Goal: Check status: Check status

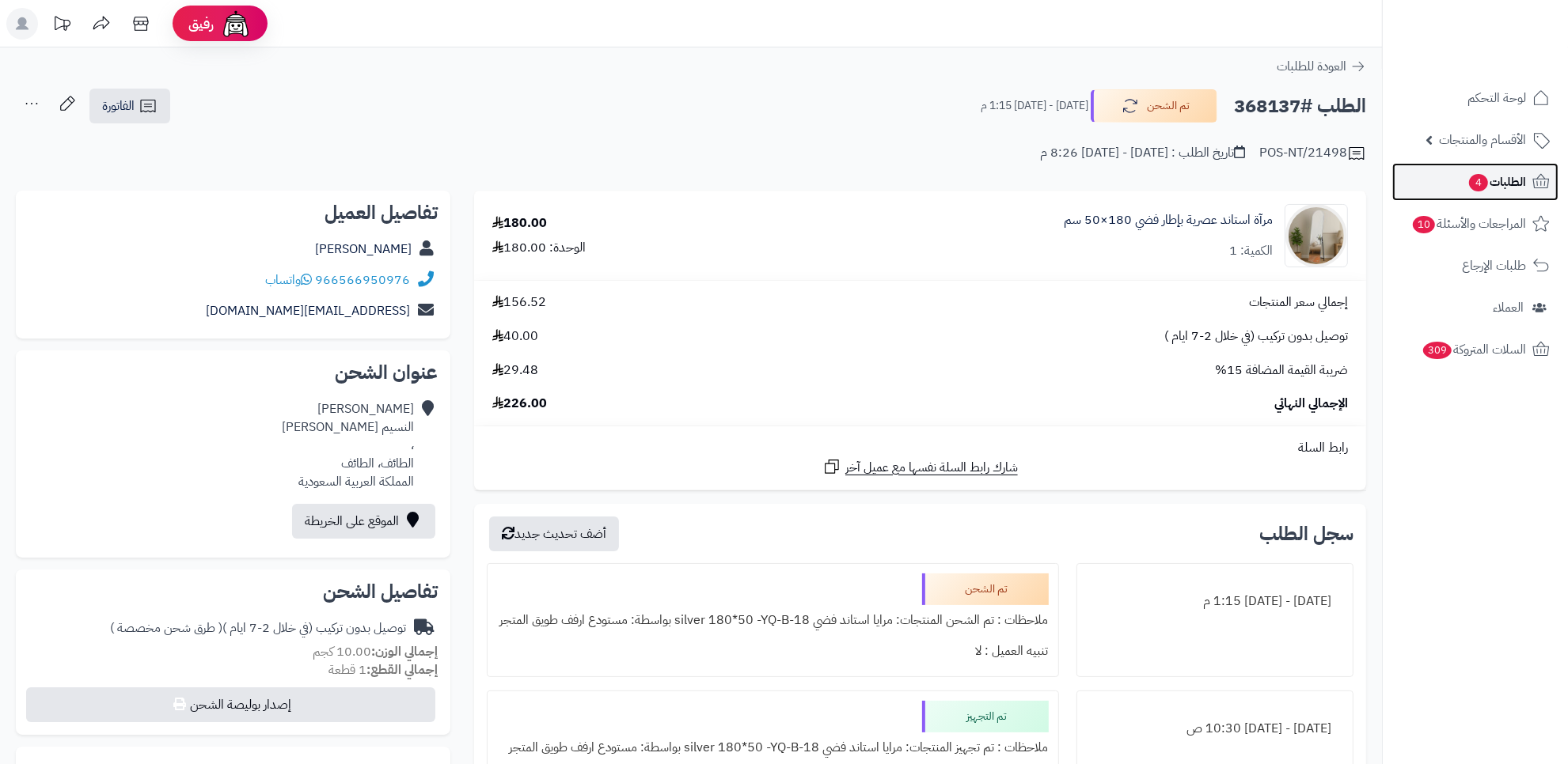
click at [1496, 171] on span "الطلبات 4" at bounding box center [1496, 182] width 59 height 22
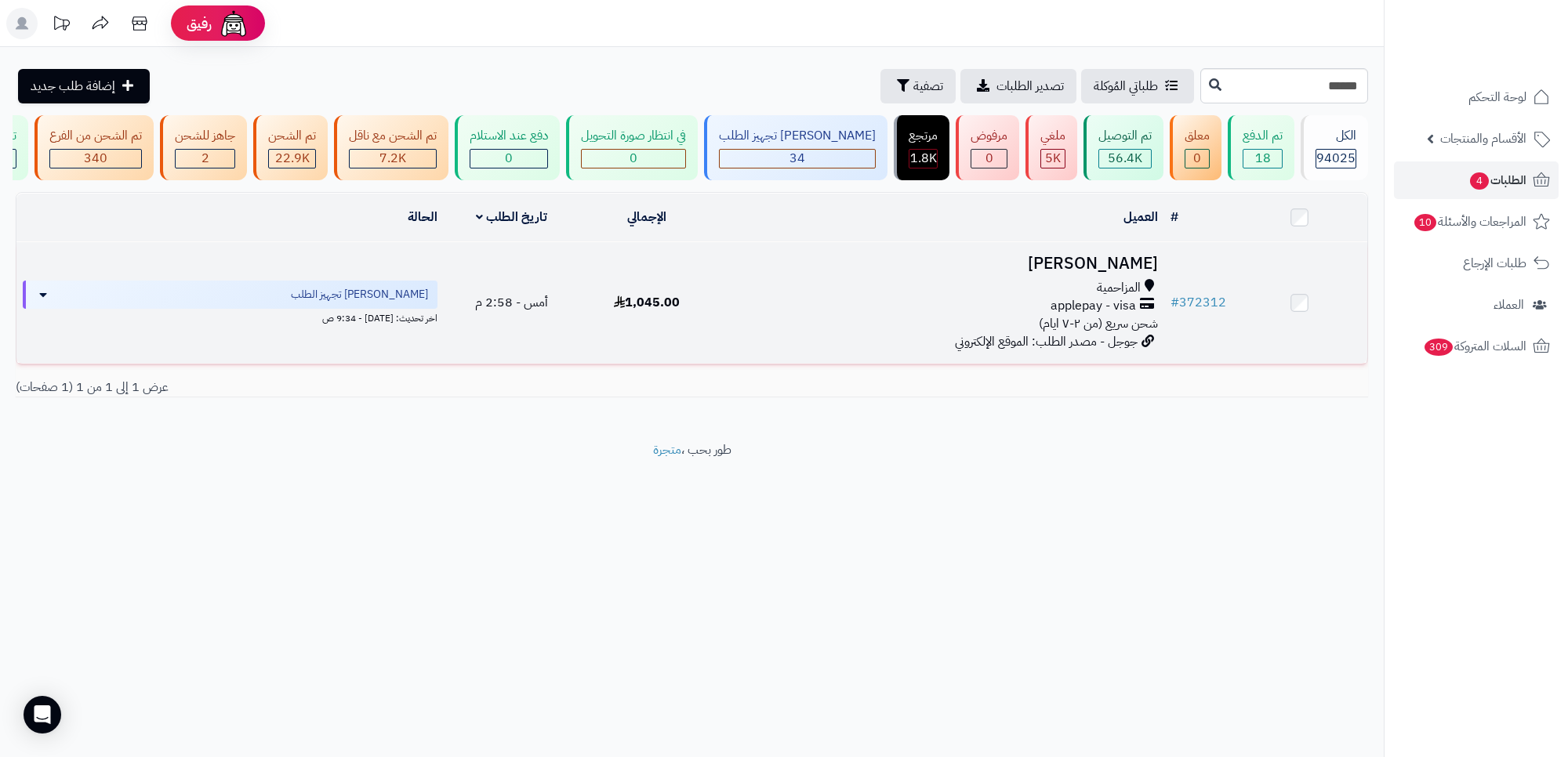
click at [930, 297] on div "المزاحمية" at bounding box center [939, 288] width 437 height 18
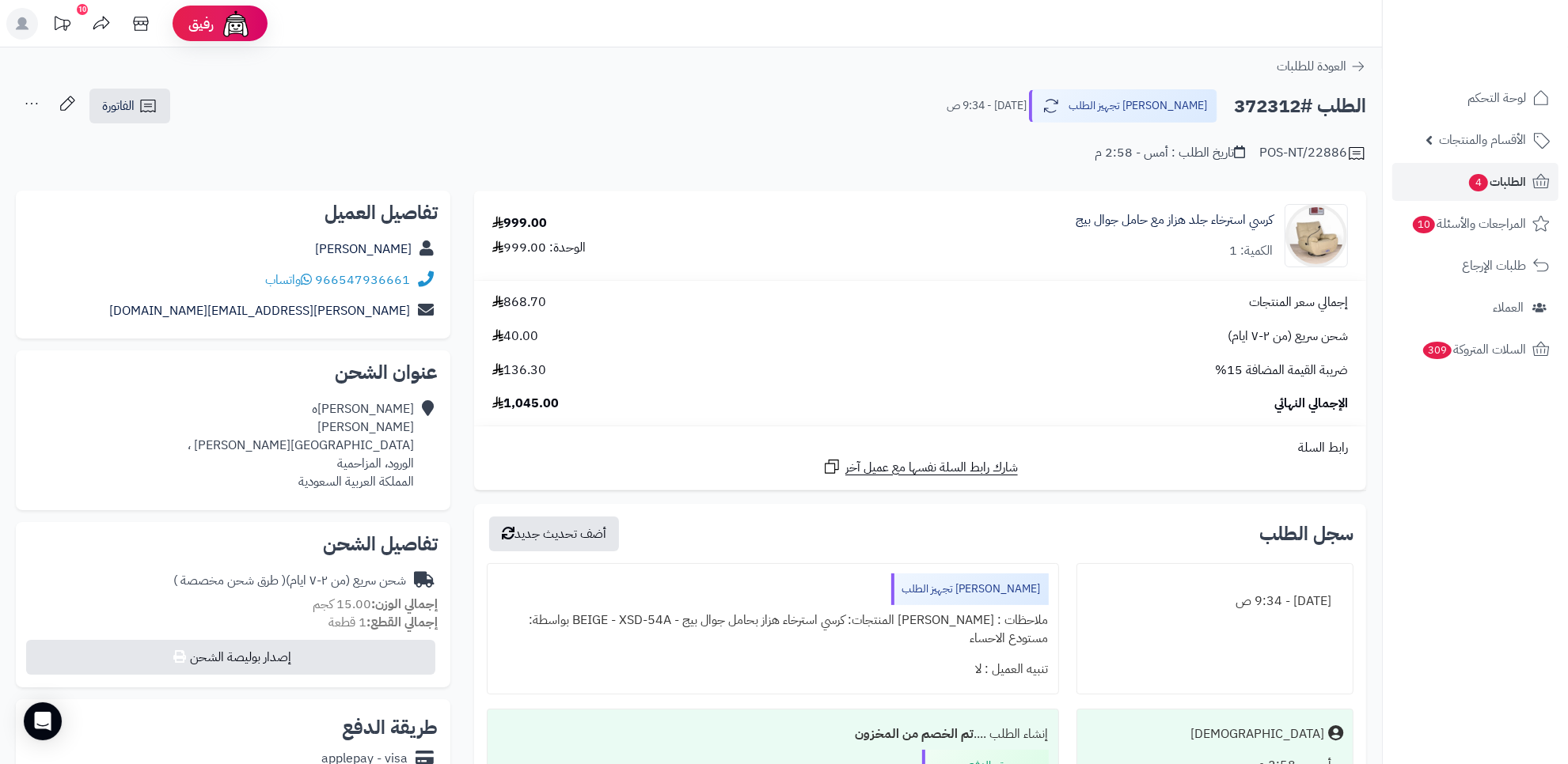
click at [352, 465] on div "عبدالاله الدعجاني شارع الملك عبدالعزيز ، الورود، المزاحمية المملكة العربية السع…" at bounding box center [301, 445] width 226 height 90
copy div "المزاحمية"
click at [1451, 172] on link "الطلبات 4" at bounding box center [1475, 182] width 166 height 38
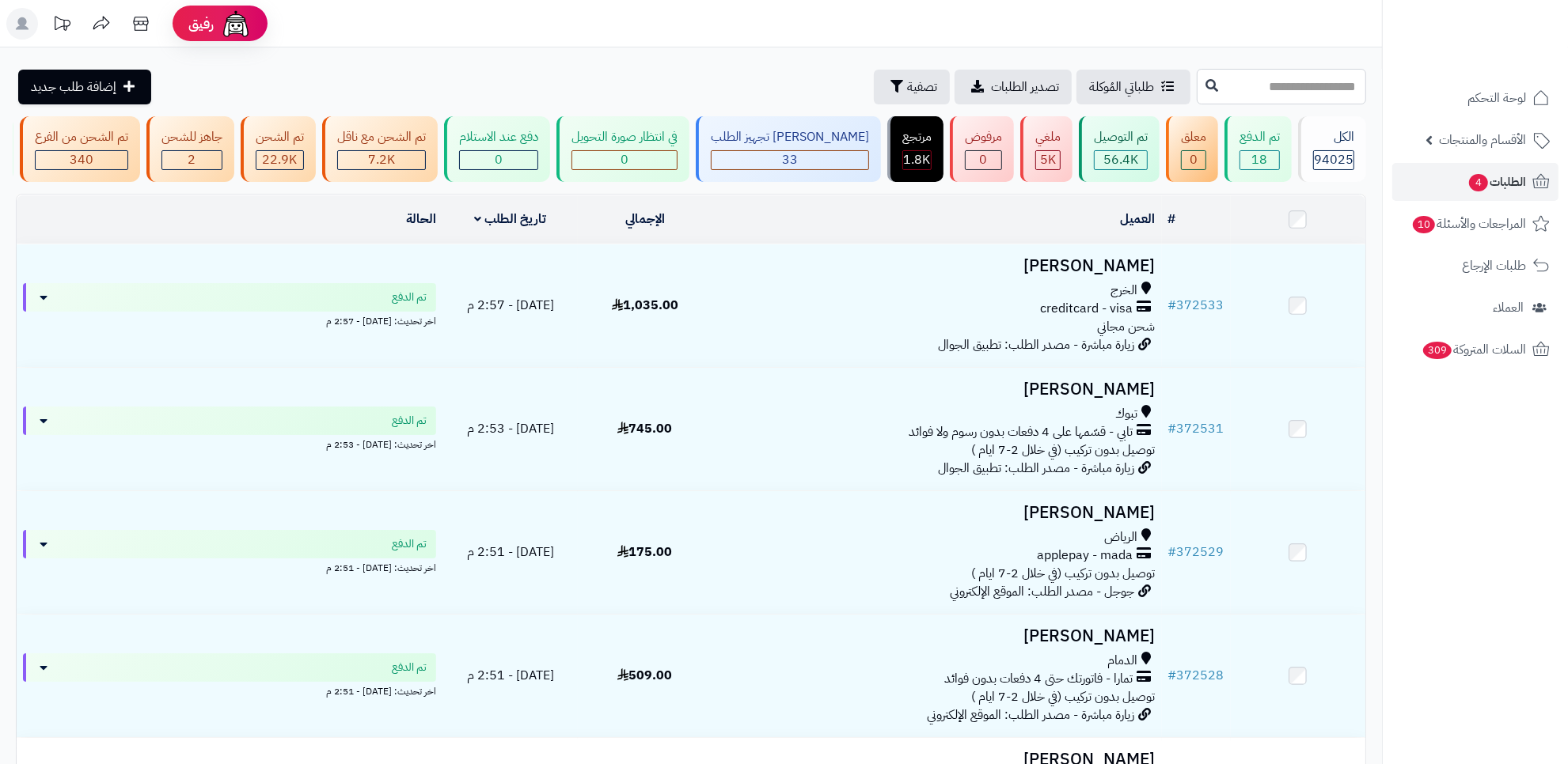
click at [1197, 84] on input "text" at bounding box center [1281, 86] width 170 height 36
paste input "******"
type input "******"
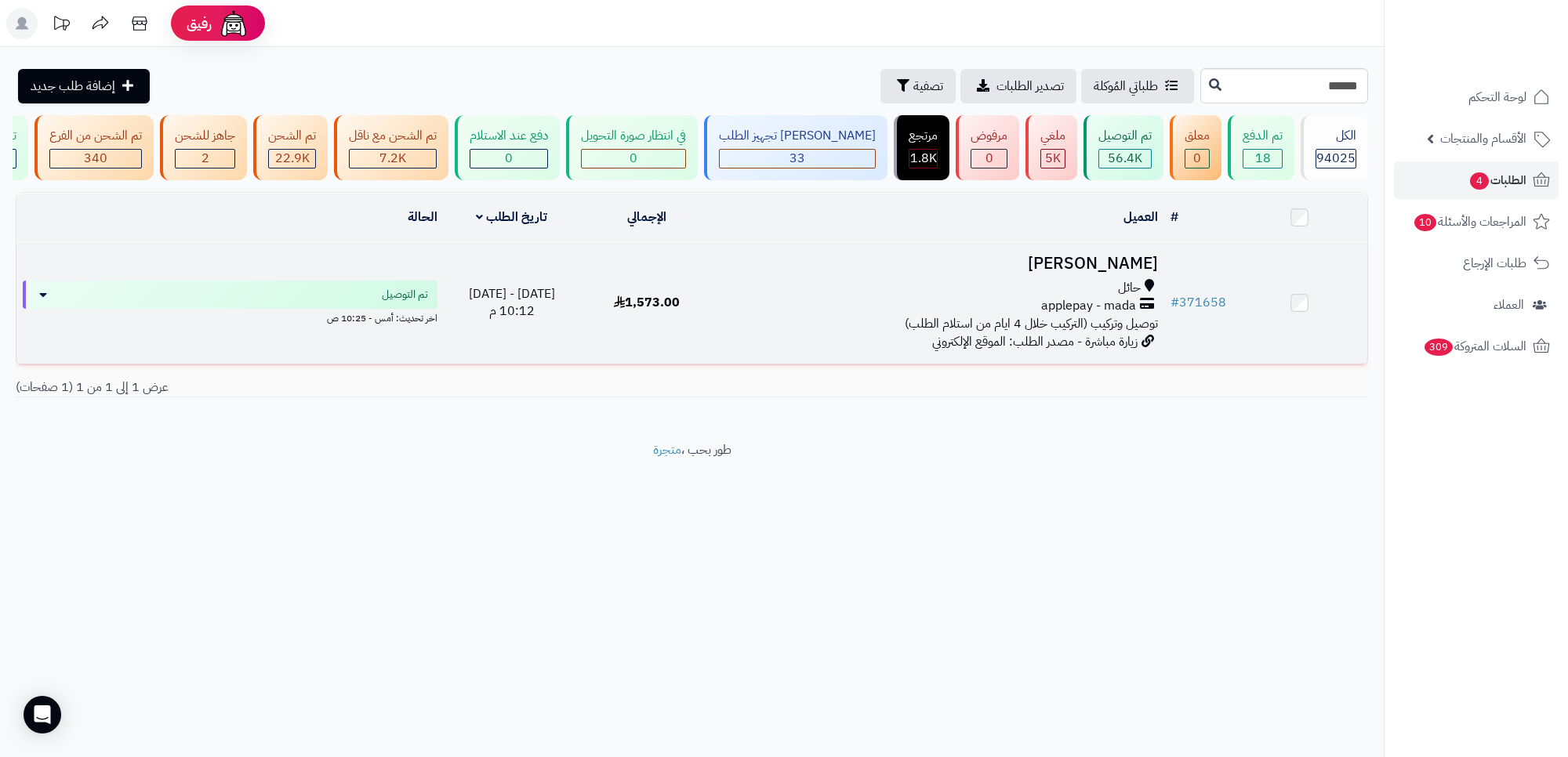
click at [981, 297] on div "حائل" at bounding box center [939, 288] width 437 height 18
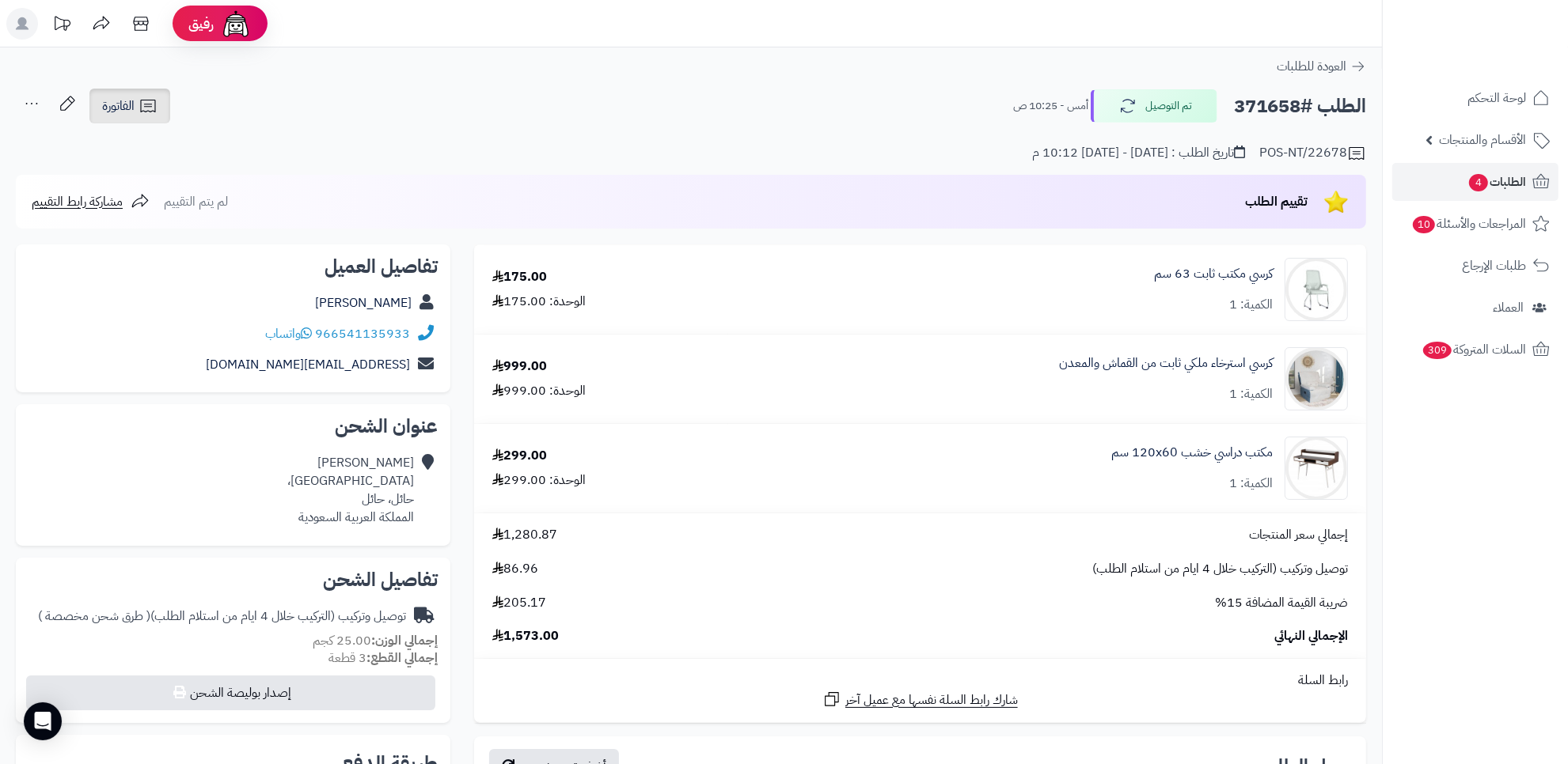
click at [140, 95] on link "الفاتورة" at bounding box center [129, 105] width 80 height 35
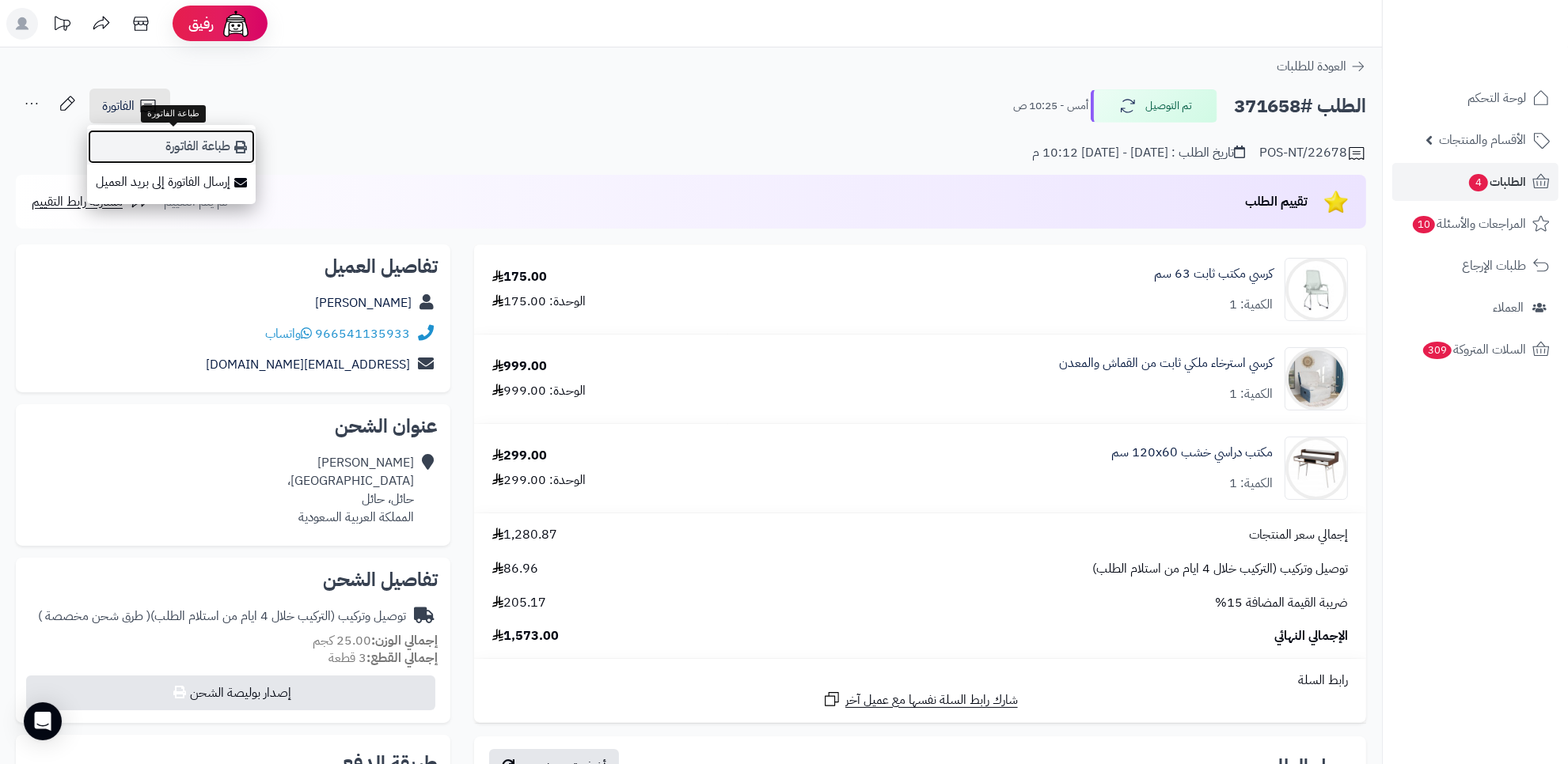
click at [234, 152] on icon at bounding box center [240, 147] width 13 height 13
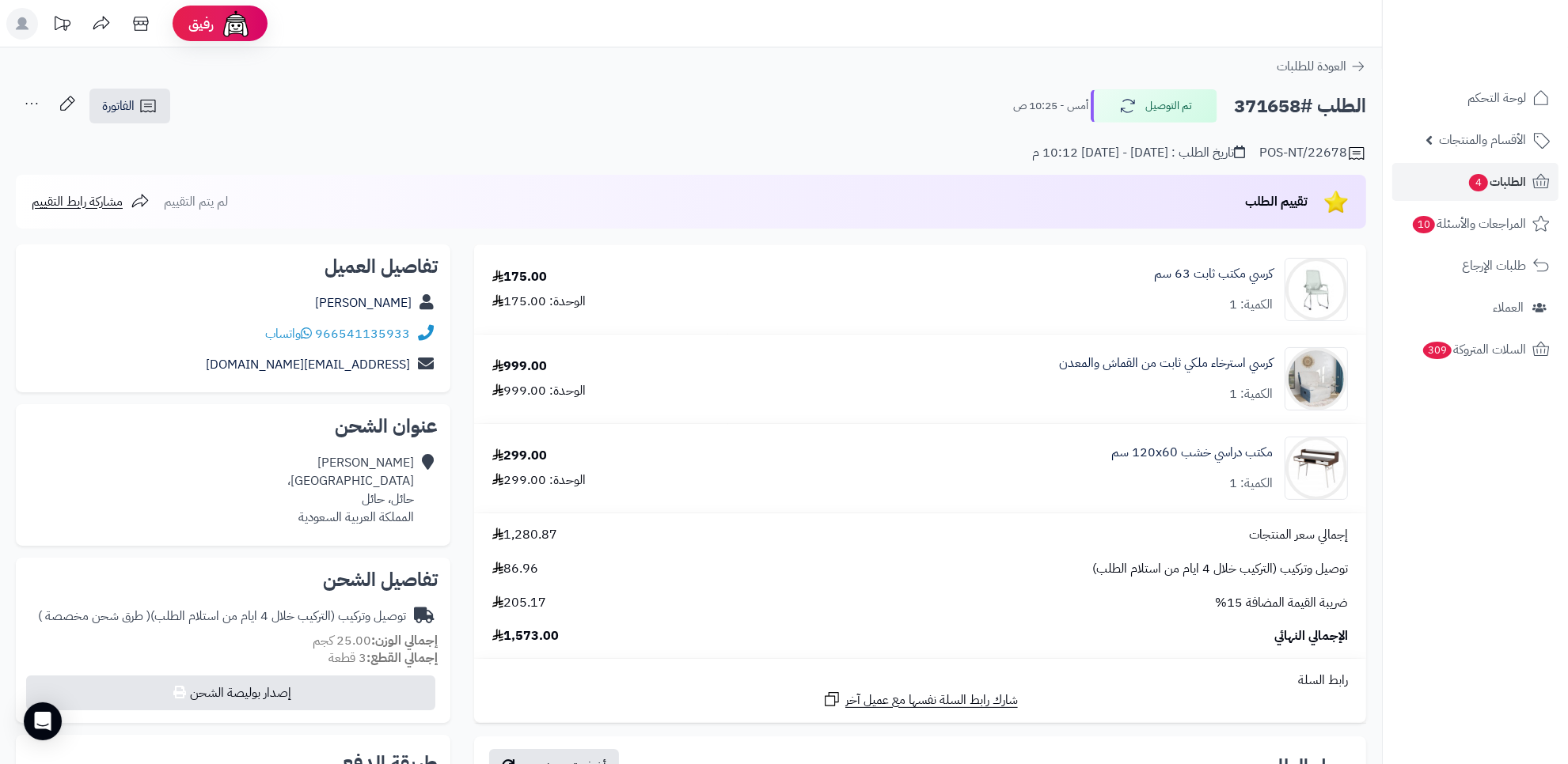
click at [1280, 104] on h2 "الطلب #371658" at bounding box center [1299, 106] width 132 height 33
copy h2 "371658"
